Goal: Information Seeking & Learning: Learn about a topic

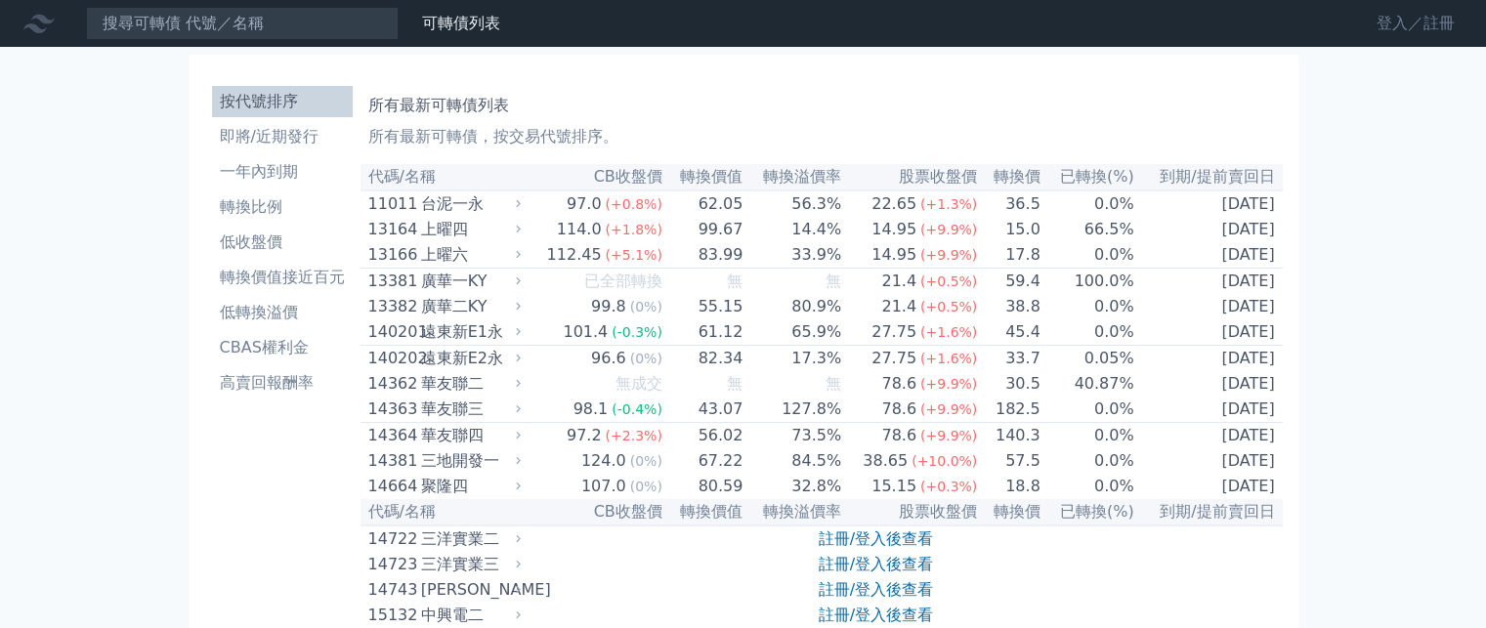
click at [1383, 31] on link "登入／註冊" at bounding box center [1415, 23] width 109 height 31
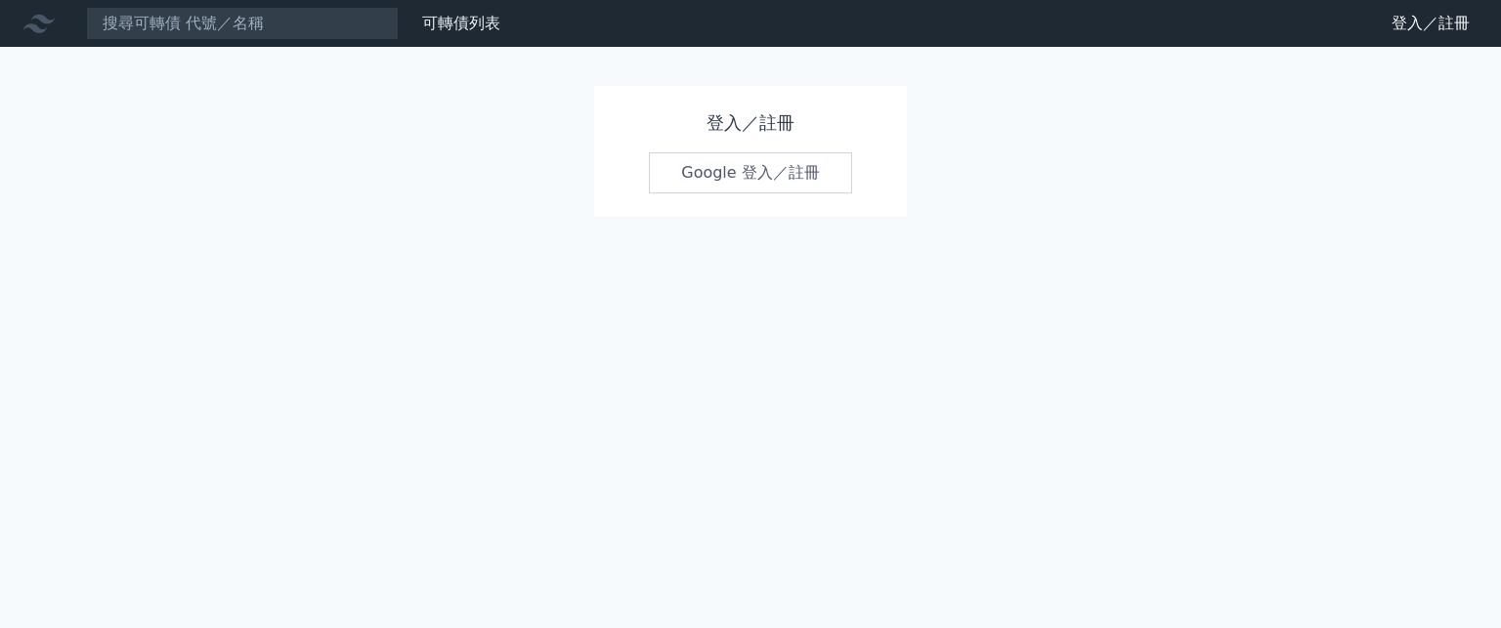
click at [774, 167] on link "Google 登入／註冊" at bounding box center [750, 172] width 203 height 41
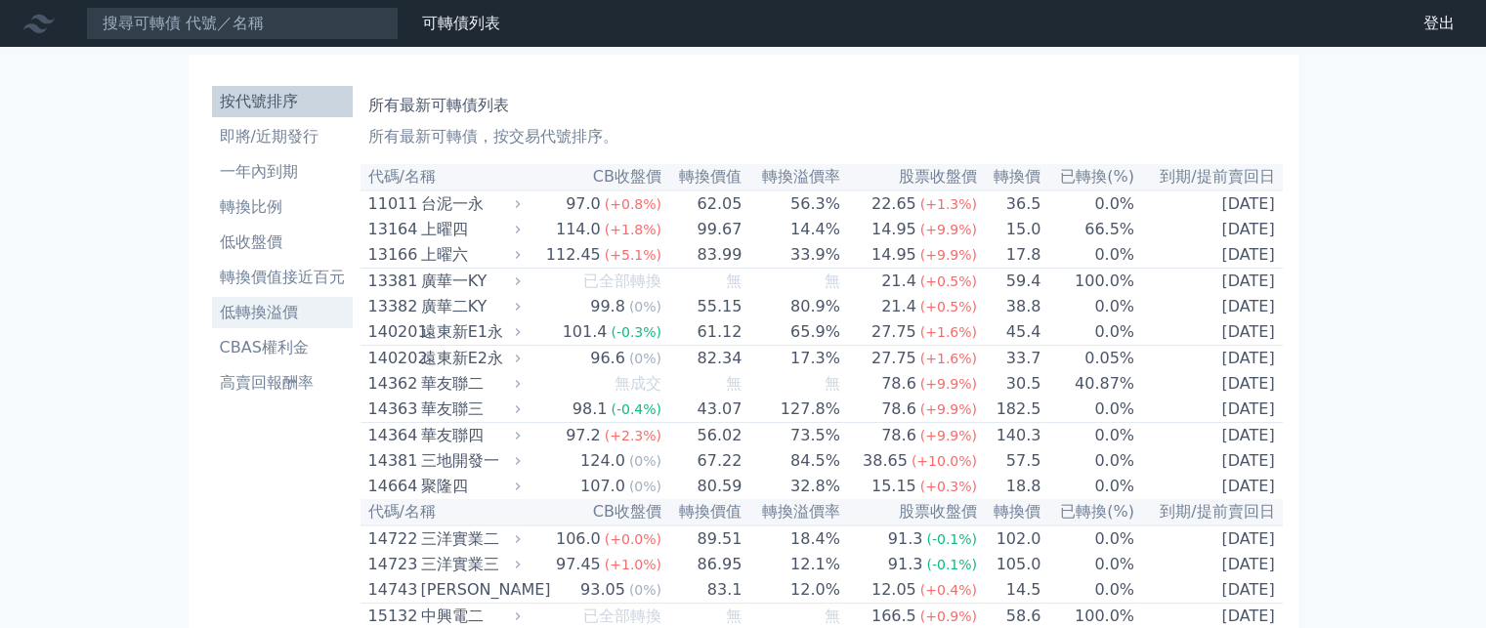
click at [277, 315] on li "低轉換溢價" at bounding box center [282, 312] width 141 height 23
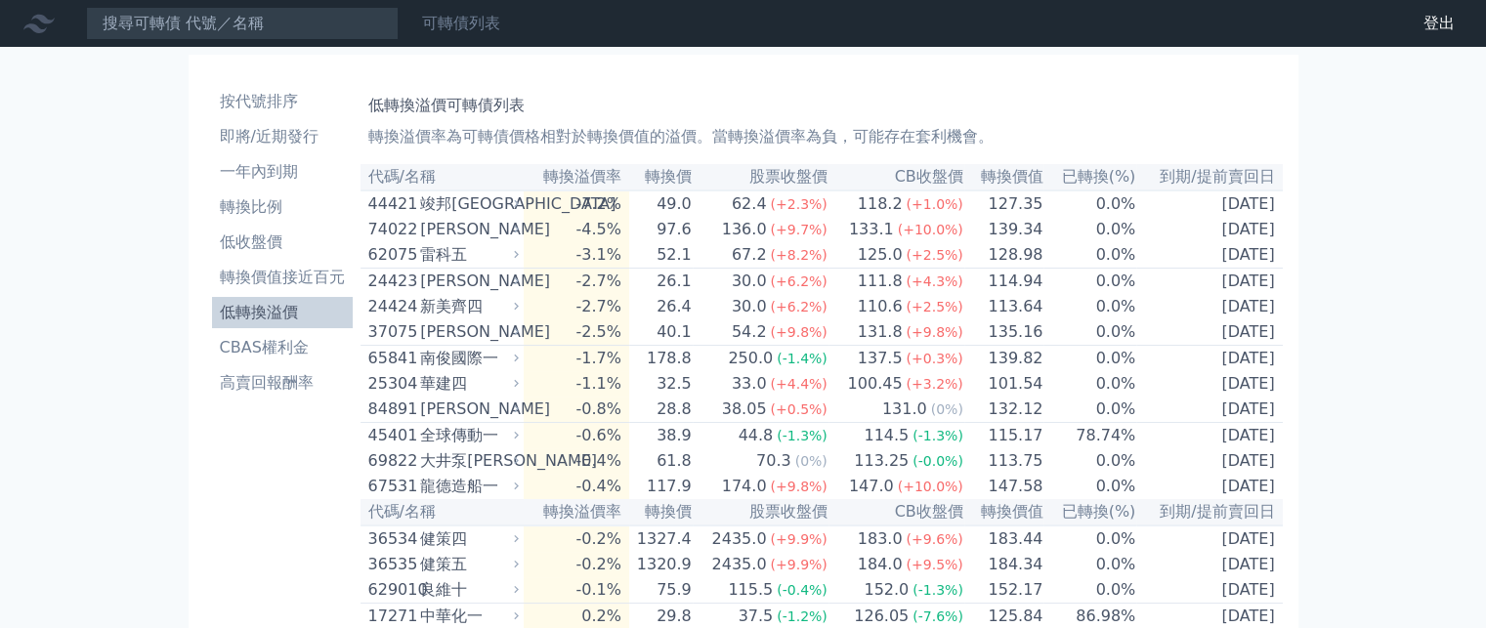
click at [456, 24] on link "可轉債列表" at bounding box center [461, 23] width 78 height 19
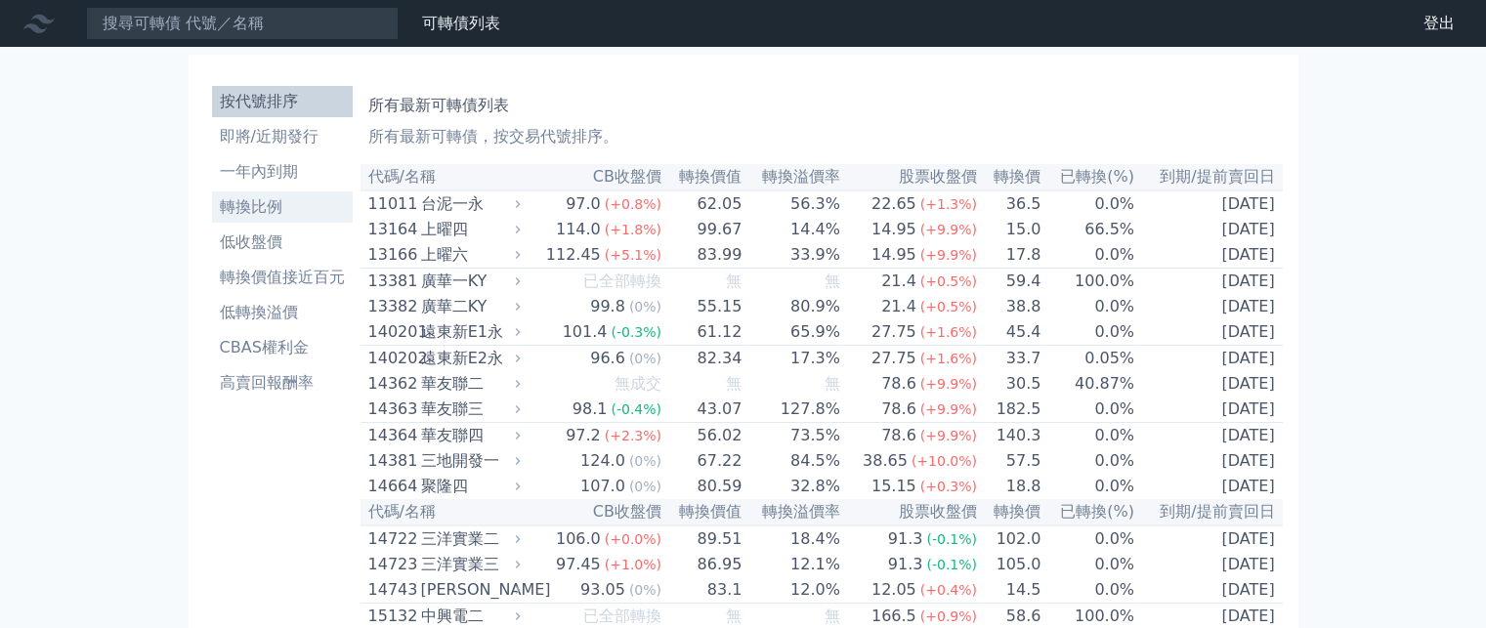
click at [257, 203] on li "轉換比例" at bounding box center [282, 206] width 141 height 23
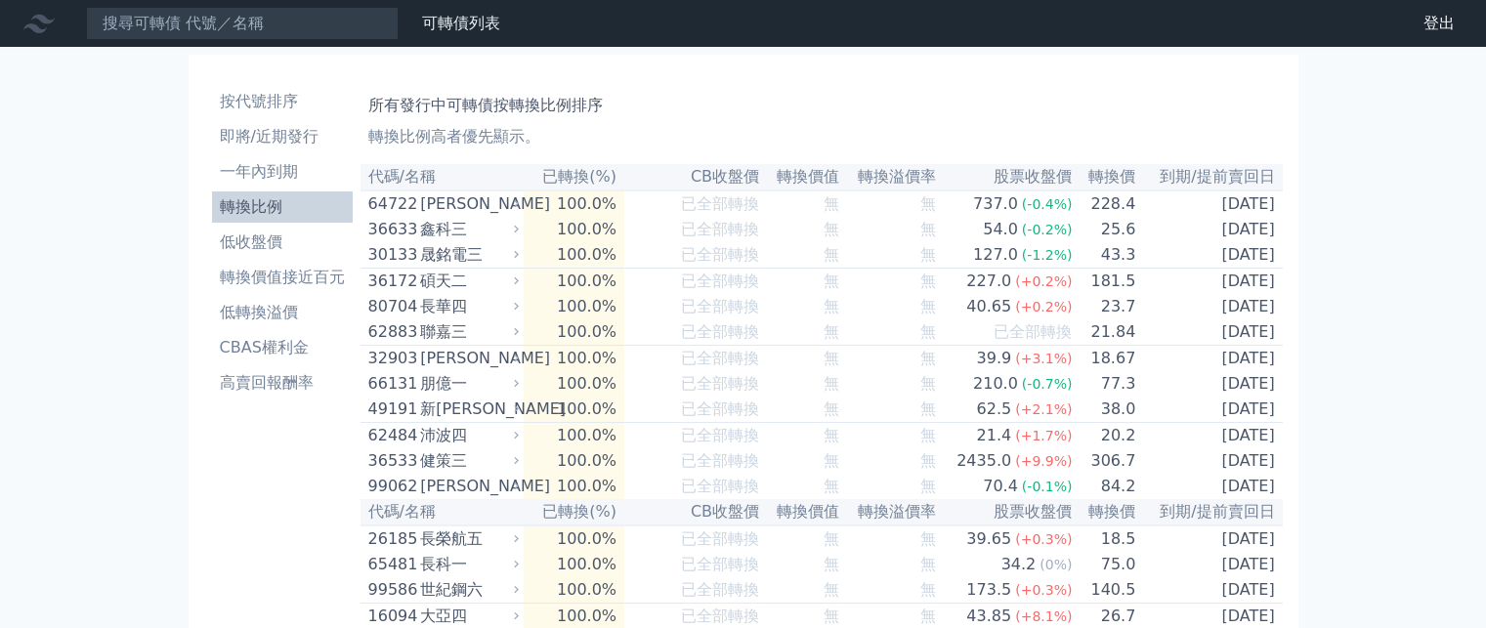
drag, startPoint x: 1331, startPoint y: 261, endPoint x: 1368, endPoint y: 206, distance: 66.1
drag, startPoint x: 1368, startPoint y: 206, endPoint x: 1389, endPoint y: 175, distance: 37.9
click at [293, 272] on li "轉換價值接近百元" at bounding box center [282, 277] width 141 height 23
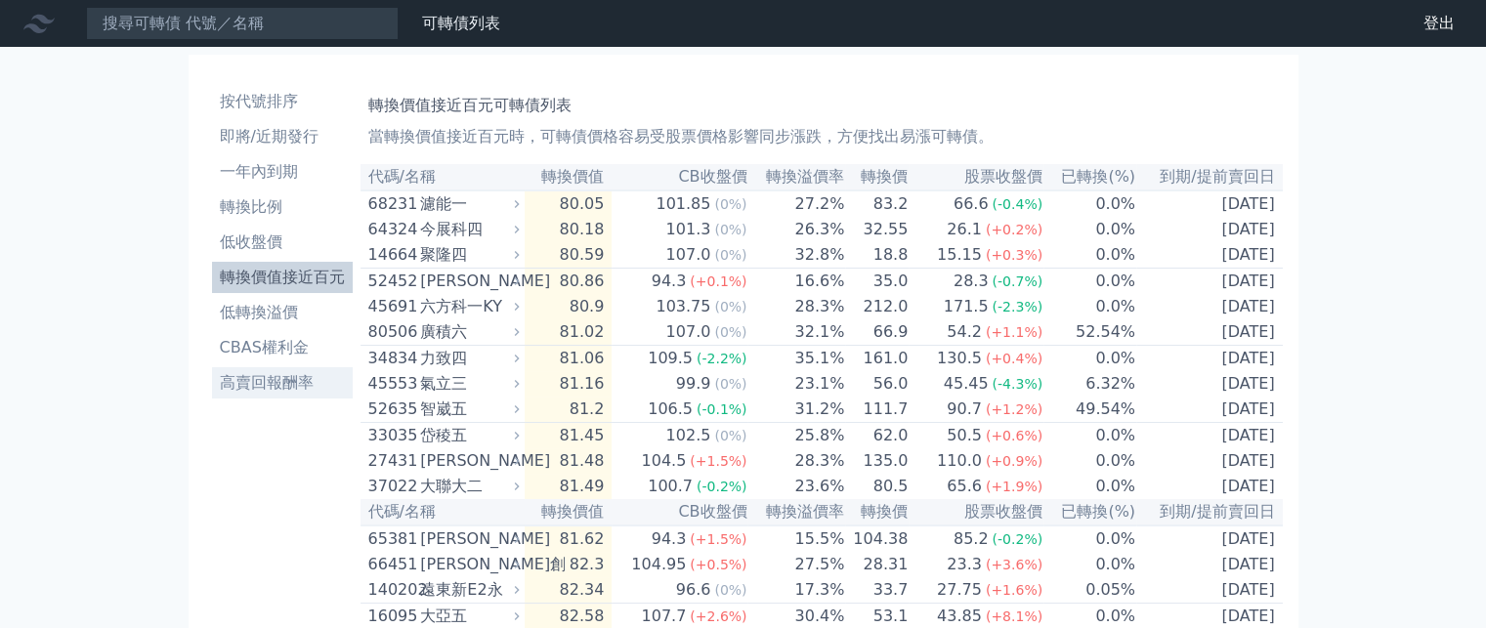
click at [306, 389] on li "高賣回報酬率" at bounding box center [282, 382] width 141 height 23
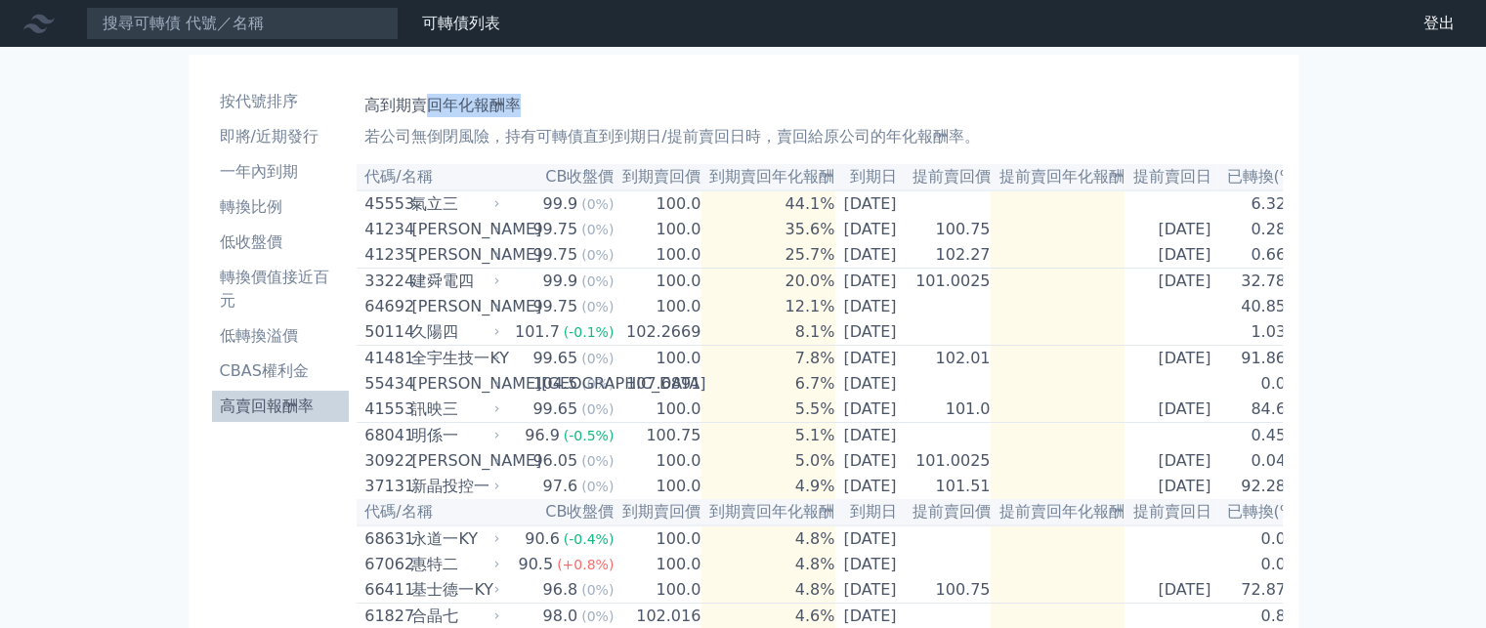
drag, startPoint x: 430, startPoint y: 106, endPoint x: 621, endPoint y: 97, distance: 191.7
click at [621, 97] on h1 "高到期賣回年化報酬率" at bounding box center [819, 105] width 910 height 23
click at [668, 102] on h1 "高到期賣回年化報酬率" at bounding box center [819, 105] width 910 height 23
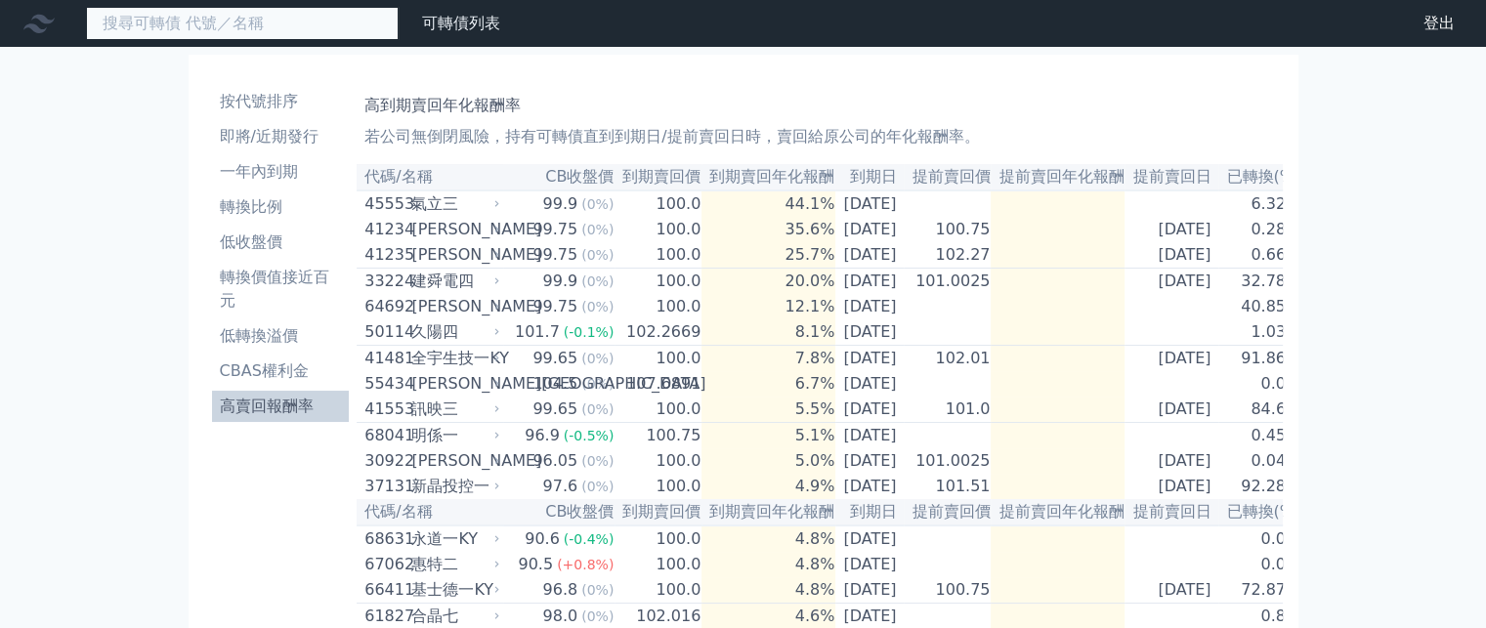
click at [270, 27] on input at bounding box center [242, 23] width 313 height 33
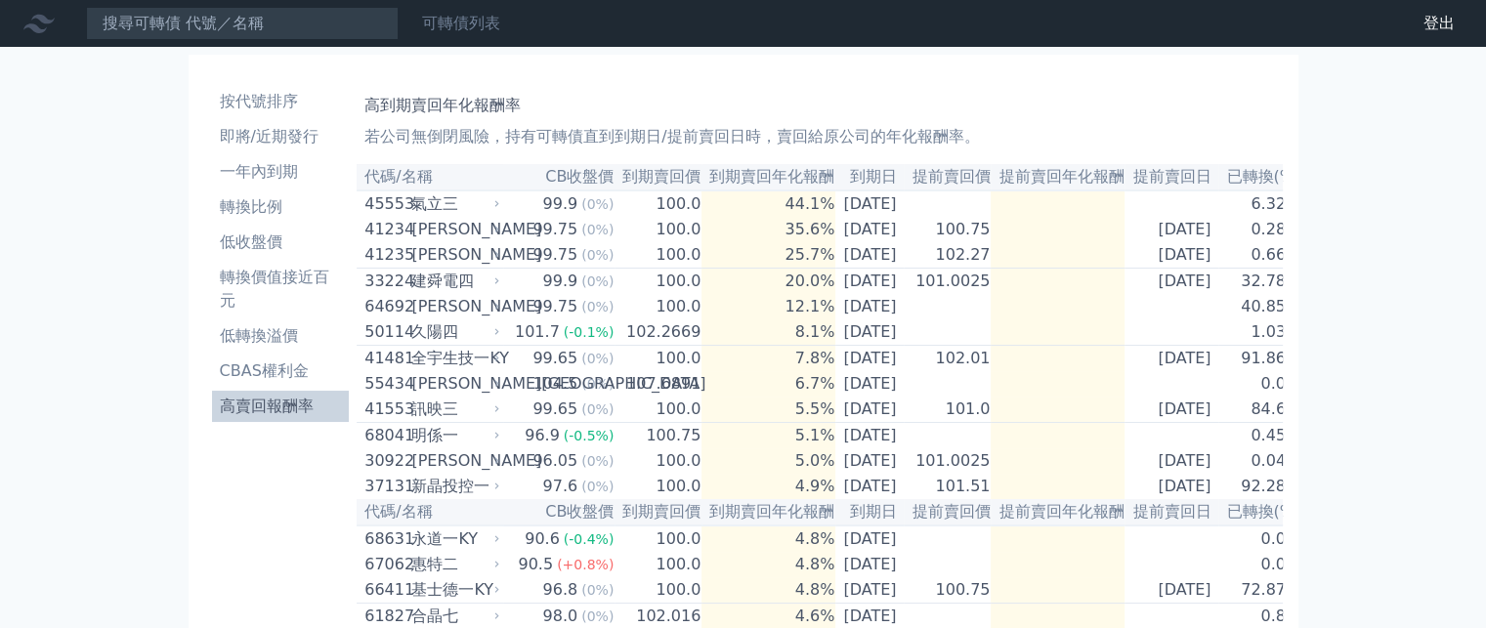
click at [445, 24] on link "可轉債列表" at bounding box center [461, 23] width 78 height 19
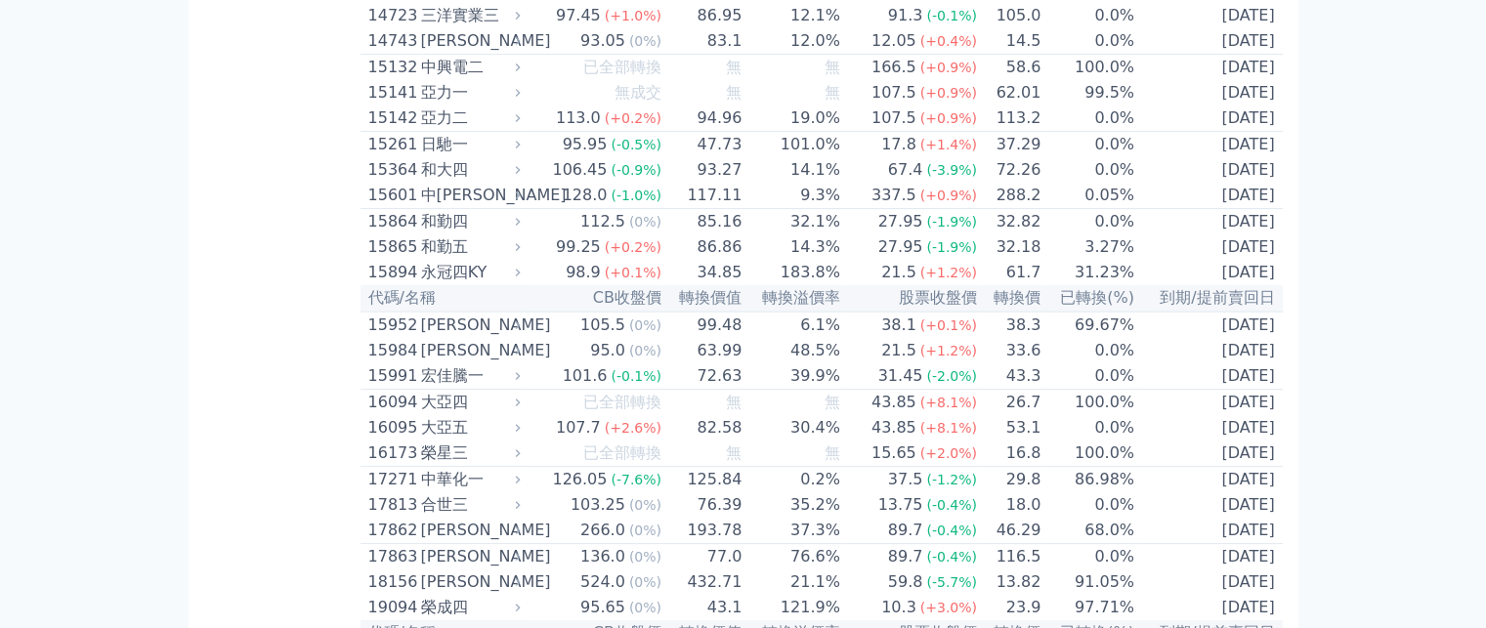
scroll to position [1098, 0]
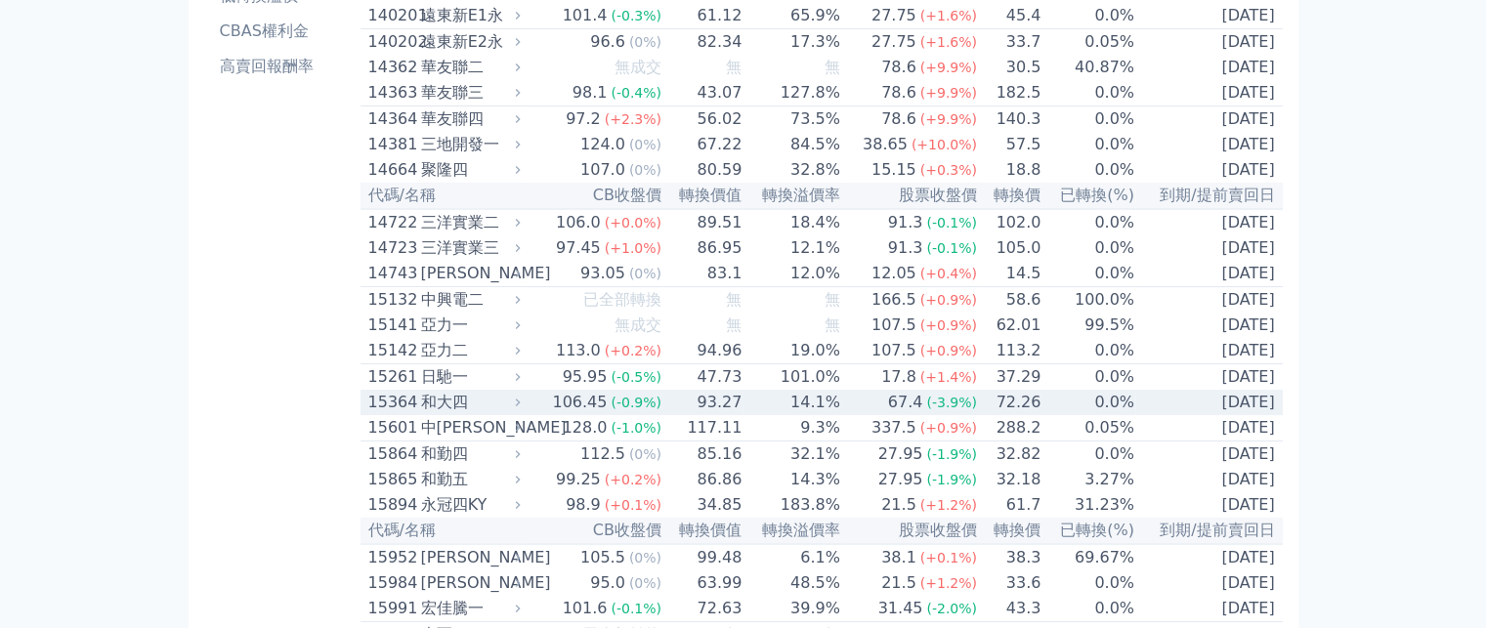
scroll to position [0, 0]
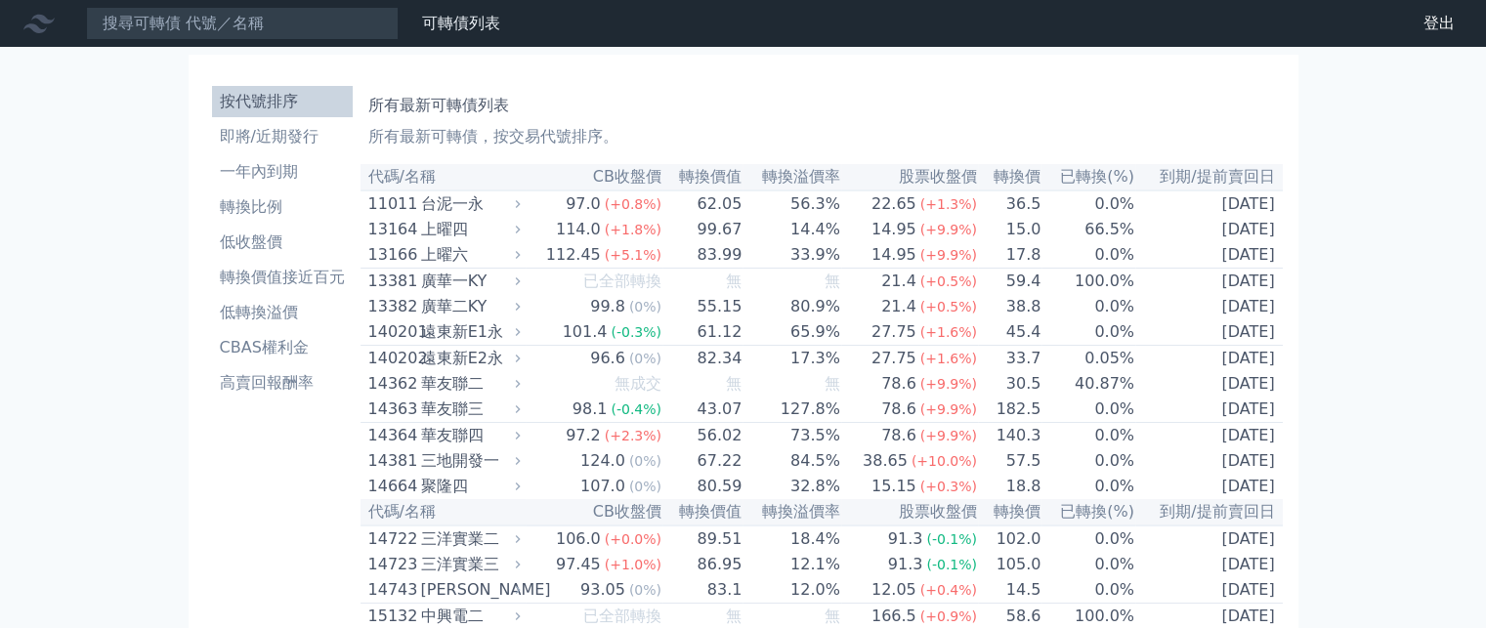
click at [1114, 180] on th "已轉換(%)" at bounding box center [1088, 177] width 94 height 26
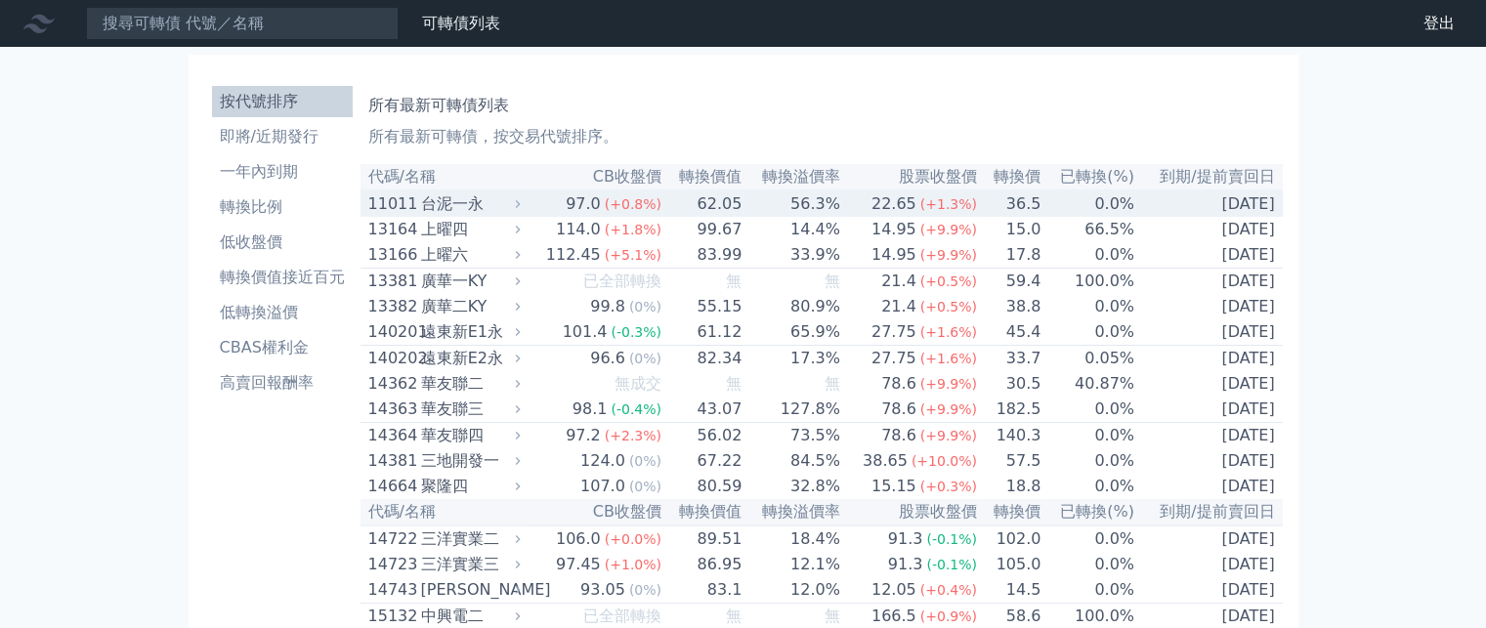
click at [490, 199] on div "台泥一永" at bounding box center [469, 203] width 96 height 23
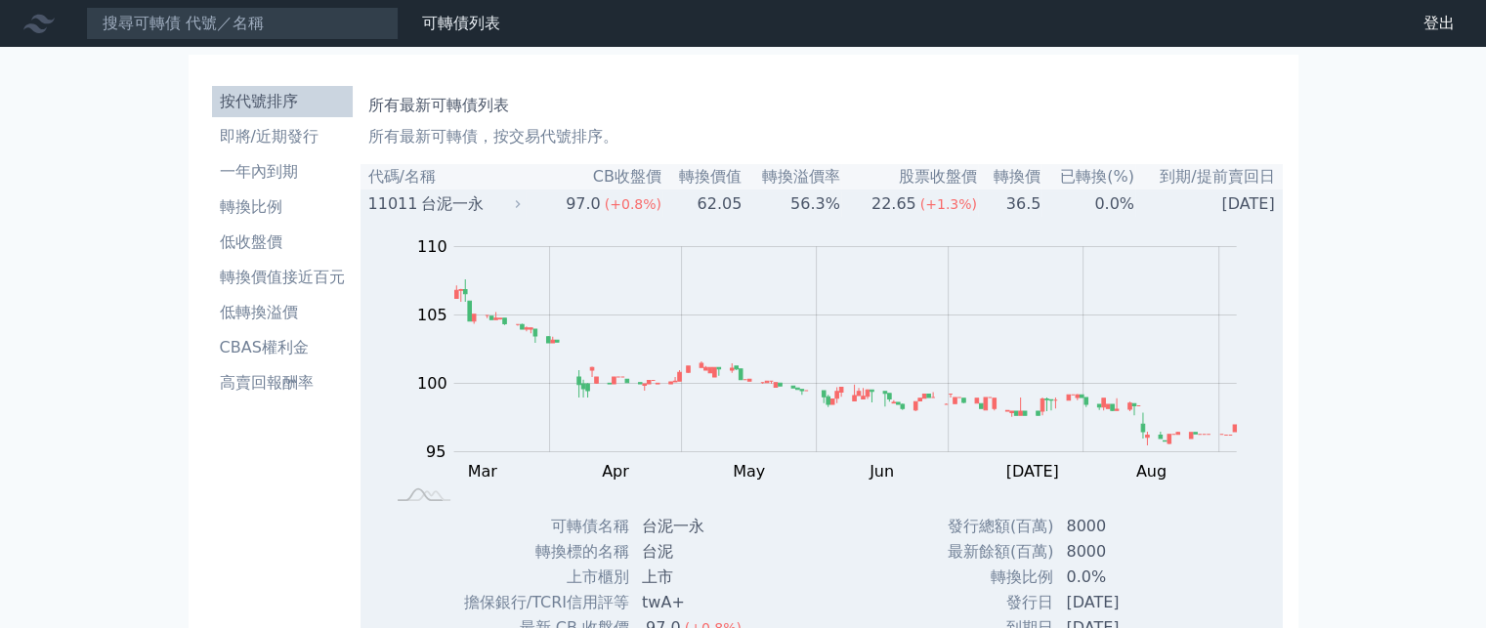
click at [399, 199] on div "11011" at bounding box center [392, 203] width 48 height 23
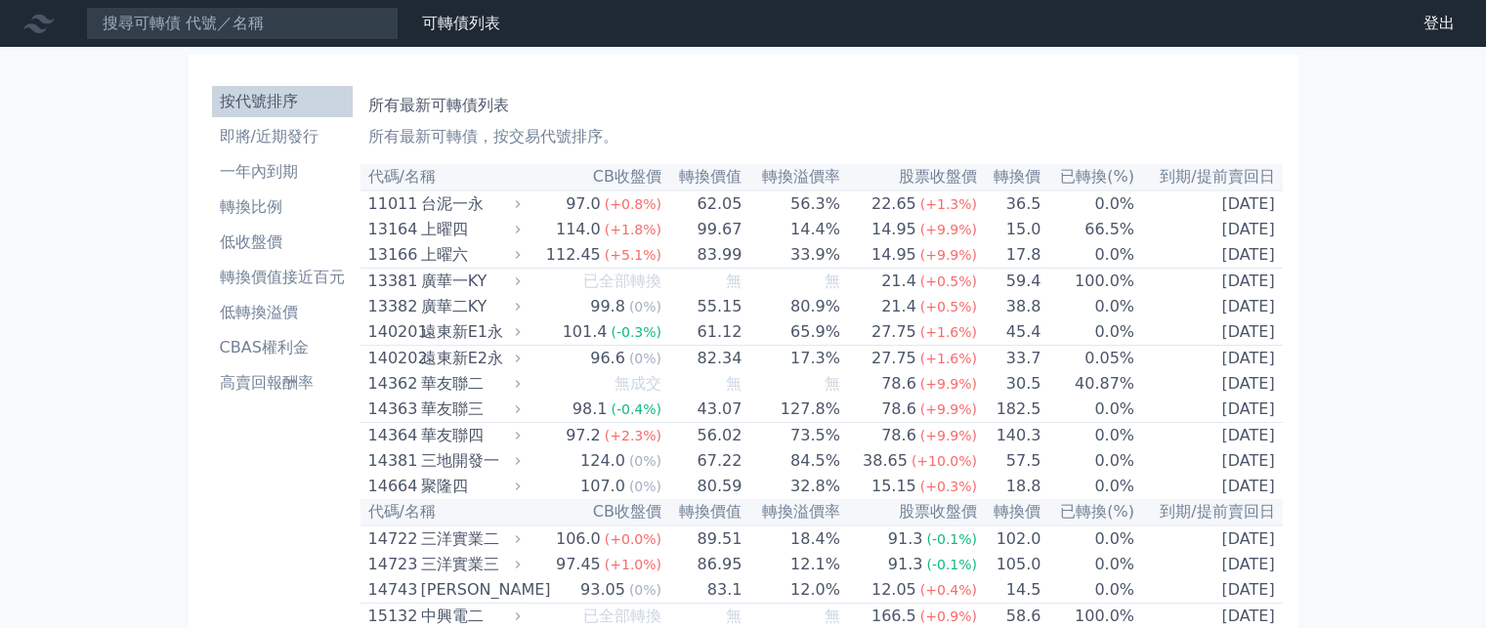
drag, startPoint x: 426, startPoint y: 100, endPoint x: 411, endPoint y: 124, distance: 28.5
click at [426, 100] on h1 "所有最新可轉債列表" at bounding box center [821, 105] width 907 height 23
click at [409, 131] on p "所有最新可轉債，按交易代號排序。" at bounding box center [821, 136] width 907 height 23
click at [428, 144] on p "所有最新可轉債，按交易代號排序。" at bounding box center [821, 136] width 907 height 23
click at [619, 144] on p "所有最新可轉債，按交易代號排序。" at bounding box center [821, 136] width 907 height 23
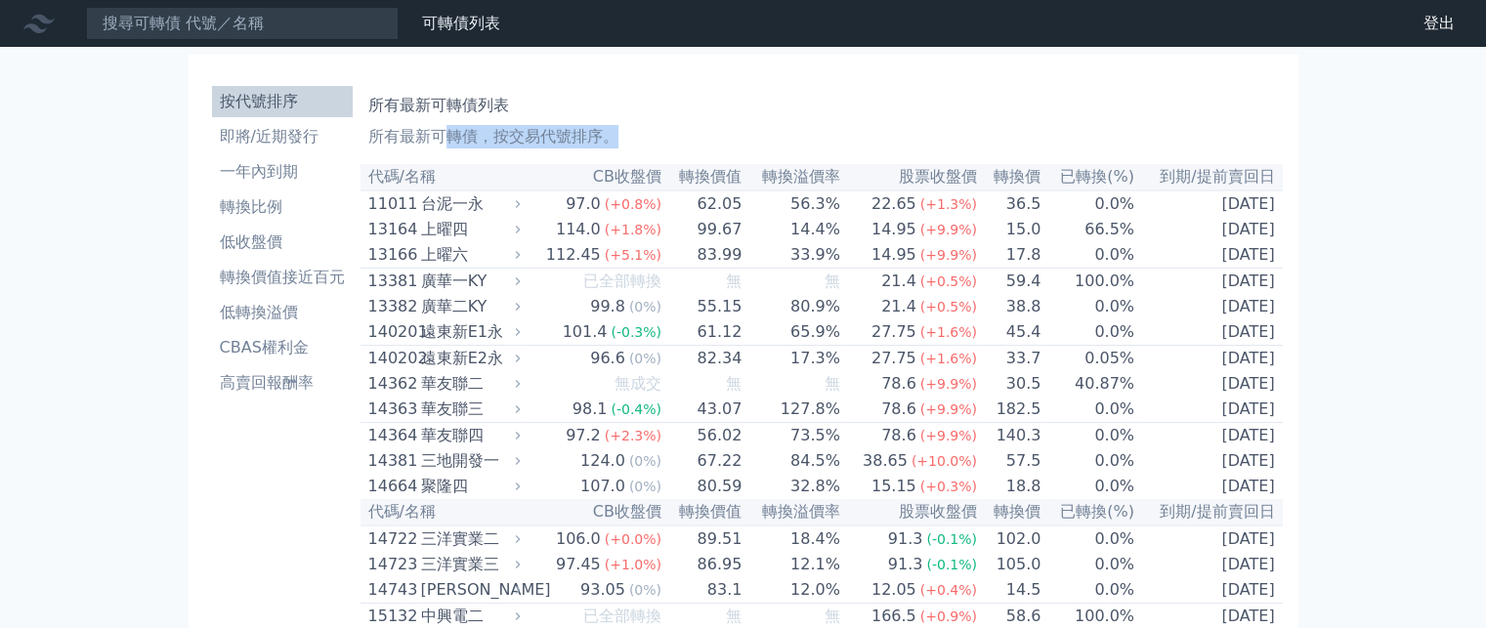
click at [619, 144] on p "所有最新可轉債，按交易代號排序。" at bounding box center [821, 136] width 907 height 23
click at [0, 0] on link "財務數據" at bounding box center [0, 0] width 0 height 0
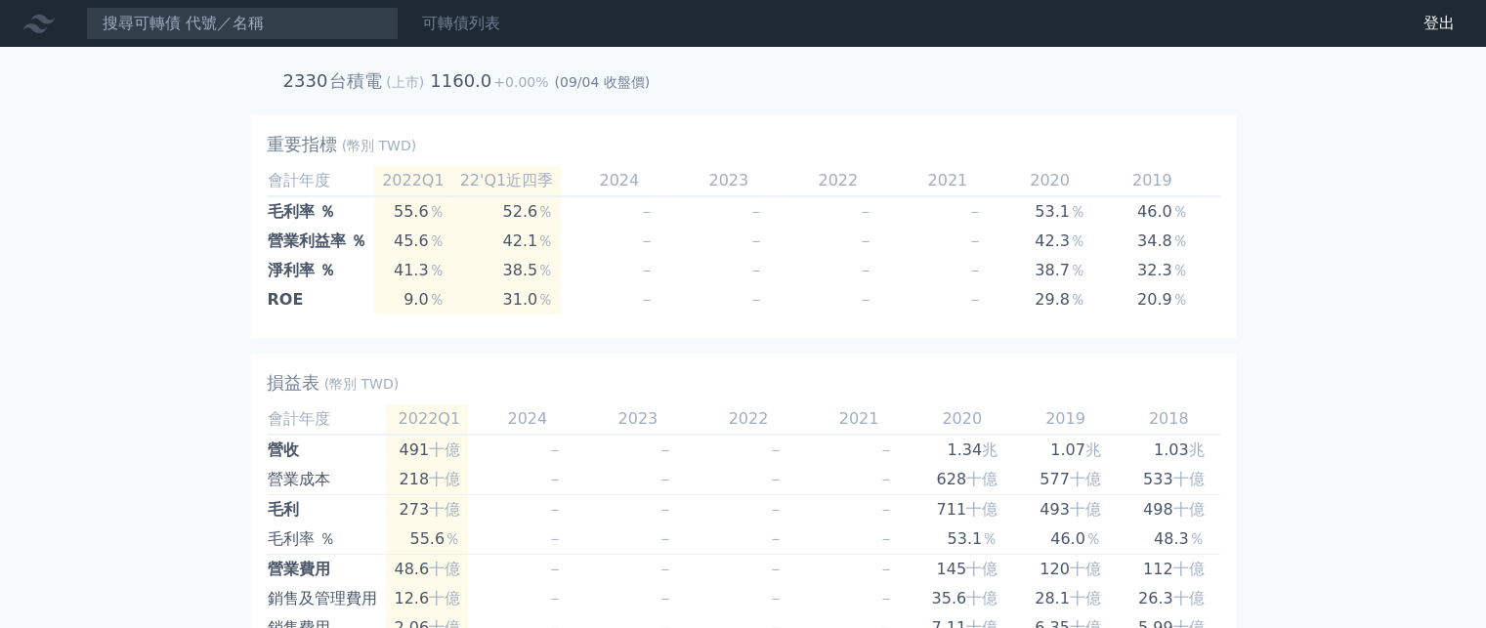
click at [504, 26] on div "可轉債列表" at bounding box center [461, 23] width 94 height 23
drag, startPoint x: 498, startPoint y: 26, endPoint x: 469, endPoint y: 28, distance: 29.4
click at [497, 26] on link "可轉債列表" at bounding box center [461, 23] width 78 height 19
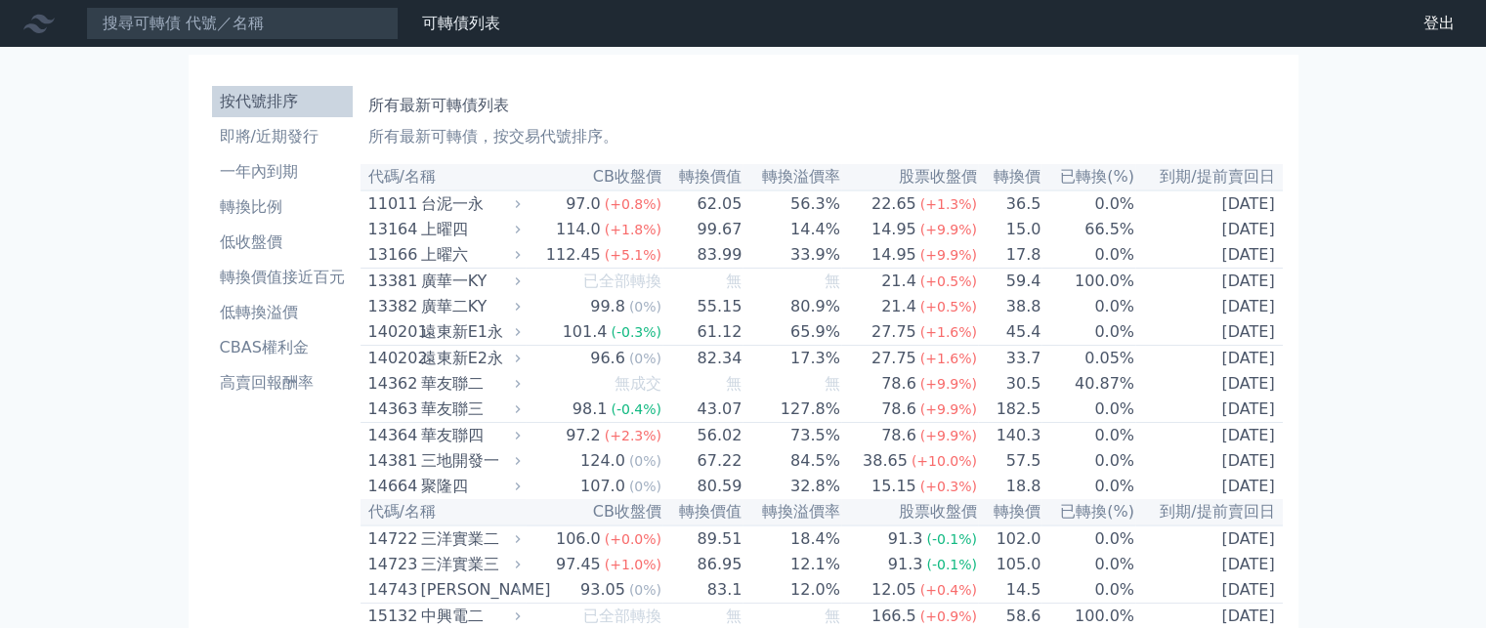
click at [45, 28] on icon at bounding box center [38, 24] width 31 height 19
click at [43, 27] on icon at bounding box center [38, 23] width 31 height 31
click at [242, 347] on li "CBAS權利金" at bounding box center [282, 347] width 141 height 23
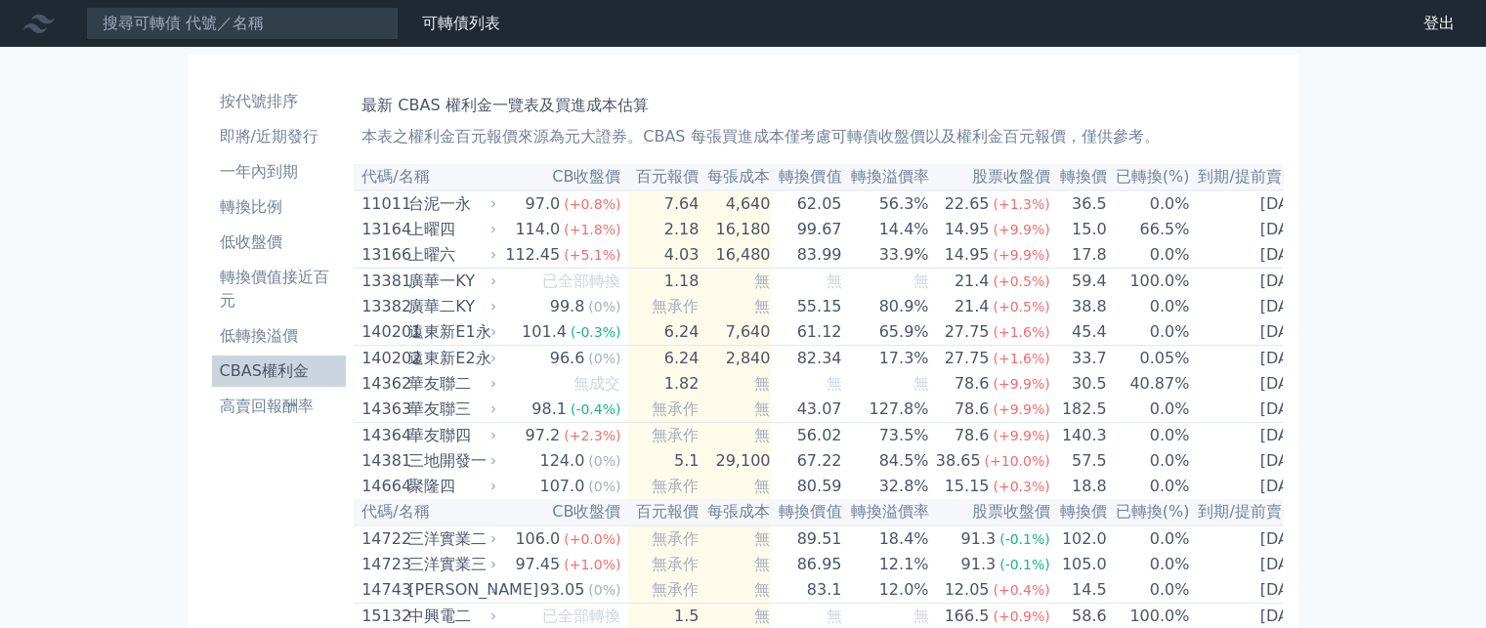
drag, startPoint x: 1405, startPoint y: 318, endPoint x: 1394, endPoint y: 360, distance: 43.4
drag, startPoint x: 1394, startPoint y: 361, endPoint x: 1387, endPoint y: 374, distance: 14.4
drag, startPoint x: 1381, startPoint y: 381, endPoint x: 1376, endPoint y: 395, distance: 14.9
drag, startPoint x: 1376, startPoint y: 395, endPoint x: 1365, endPoint y: 413, distance: 21.4
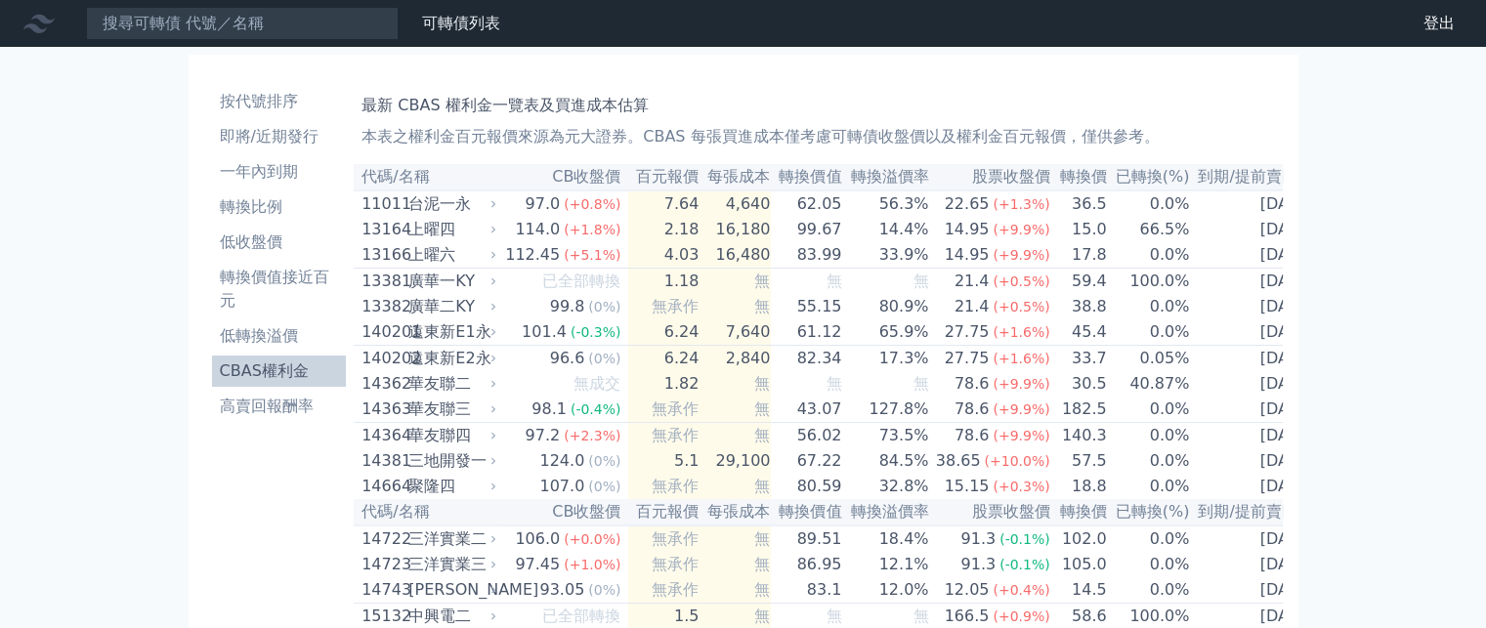
drag, startPoint x: 1364, startPoint y: 421, endPoint x: 1358, endPoint y: 433, distance: 13.1
drag, startPoint x: 1358, startPoint y: 433, endPoint x: 1351, endPoint y: 445, distance: 13.6
drag, startPoint x: 1349, startPoint y: 453, endPoint x: 1348, endPoint y: 467, distance: 13.7
click at [297, 276] on li "轉換價值接近百元" at bounding box center [279, 289] width 135 height 47
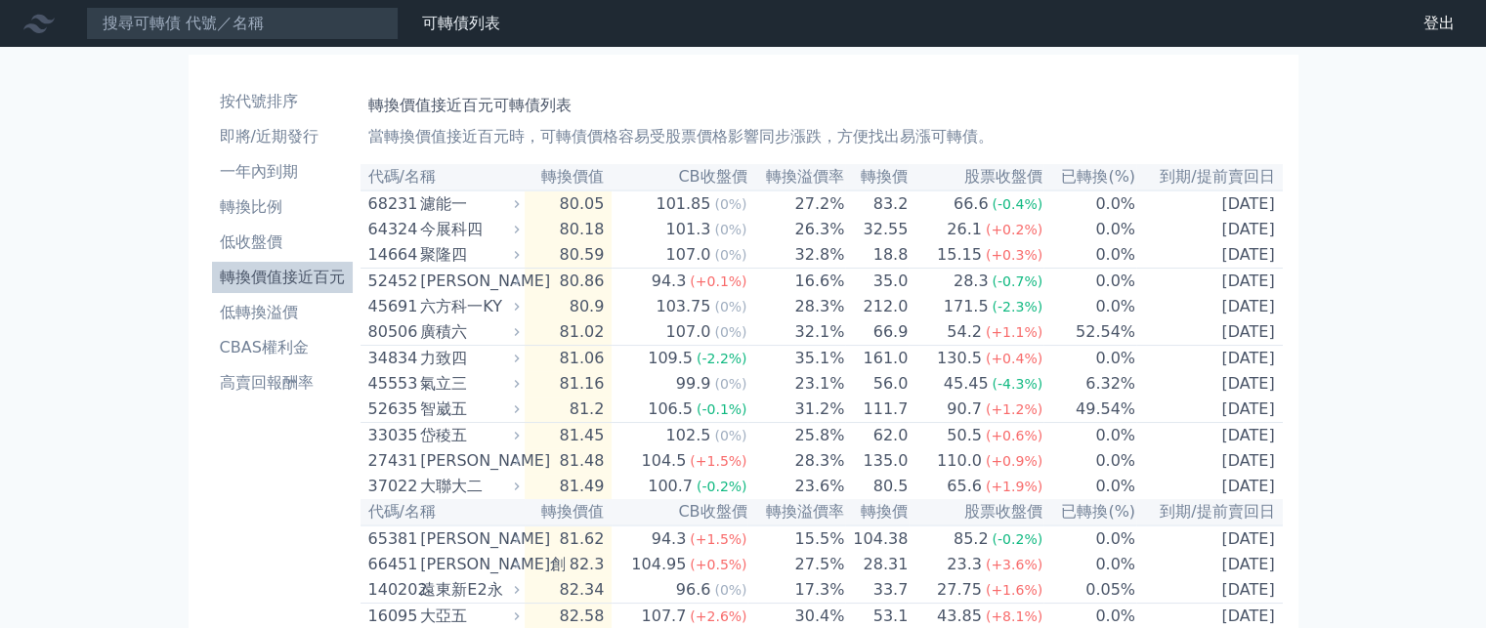
drag, startPoint x: 800, startPoint y: 140, endPoint x: 1090, endPoint y: 148, distance: 290.3
click at [1083, 148] on p "當轉換價值接近百元時，可轉債價格容易受股票價格影響同步漲跌，方便找出易漲可轉債。" at bounding box center [821, 136] width 907 height 23
click at [1090, 148] on p "當轉換價值接近百元時，可轉債價格容易受股票價格影響同步漲跌，方便找出易漲可轉債。" at bounding box center [821, 136] width 907 height 23
click at [303, 323] on li "低轉換溢價" at bounding box center [282, 312] width 141 height 23
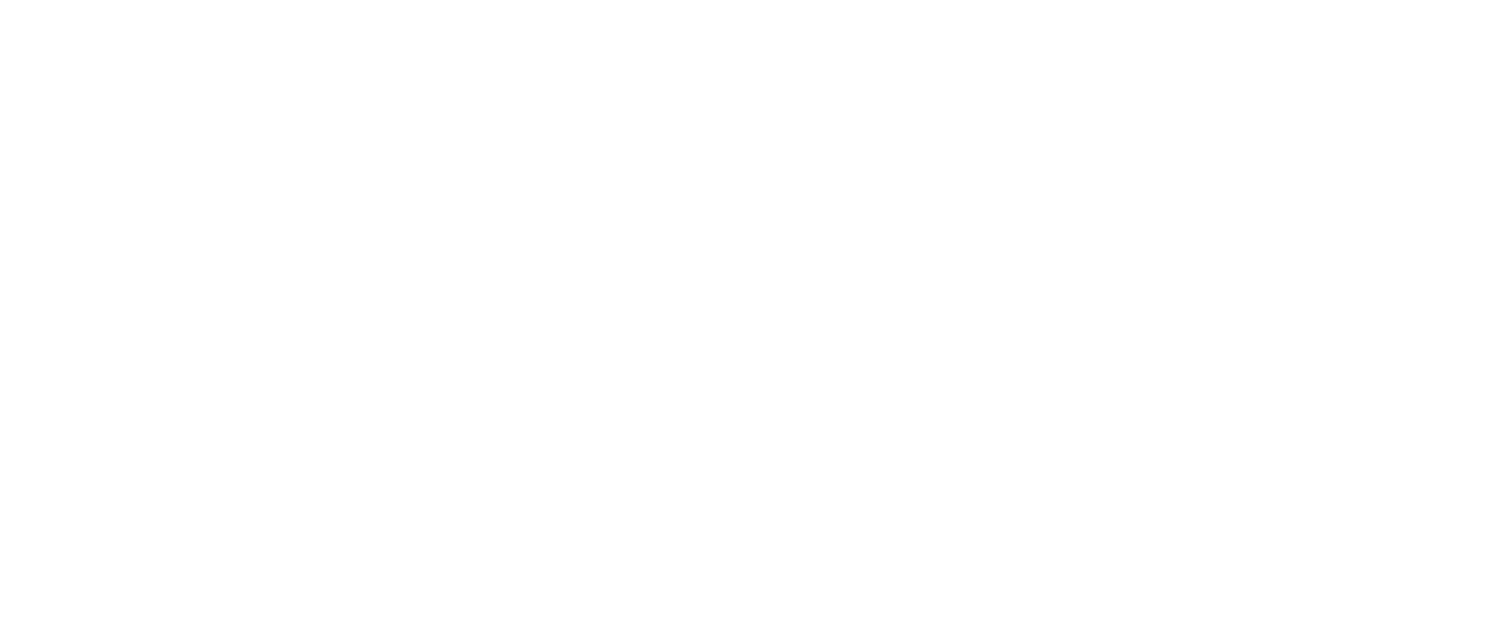
click icon
click li "低轉換溢價"
drag, startPoint x: 494, startPoint y: 136, endPoint x: 977, endPoint y: 137, distance: 482.6
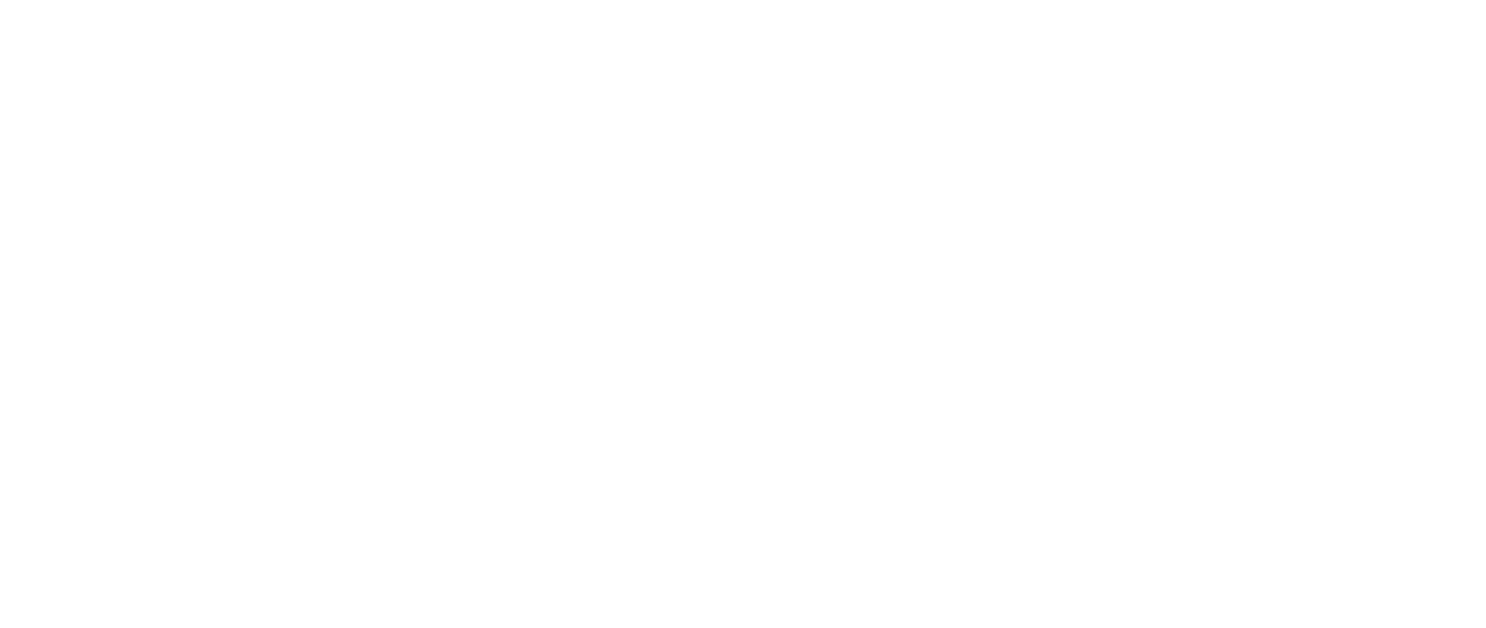
click p "轉換溢價率為可轉債價格相對於轉換價值的溢價。當轉換溢價率為負，可能存在套利機會。"
